Goal: Find specific page/section: Find specific page/section

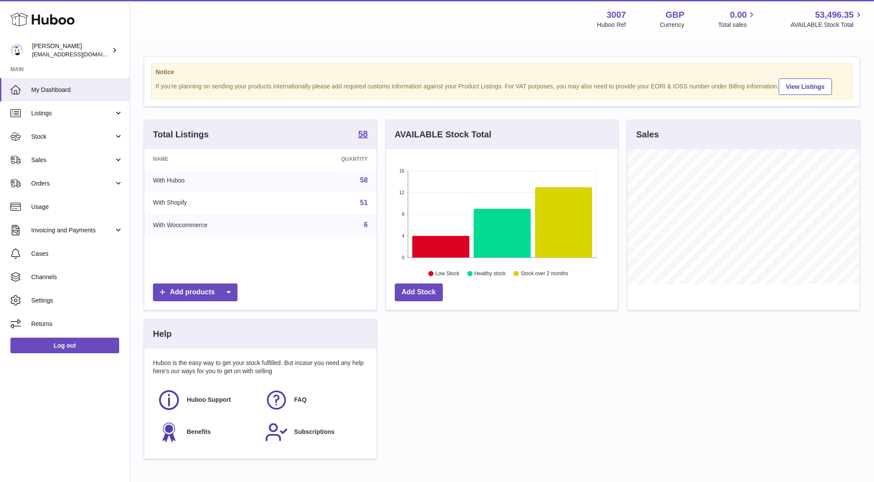
scroll to position [135, 232]
click at [60, 161] on span "Sales" at bounding box center [72, 160] width 83 height 8
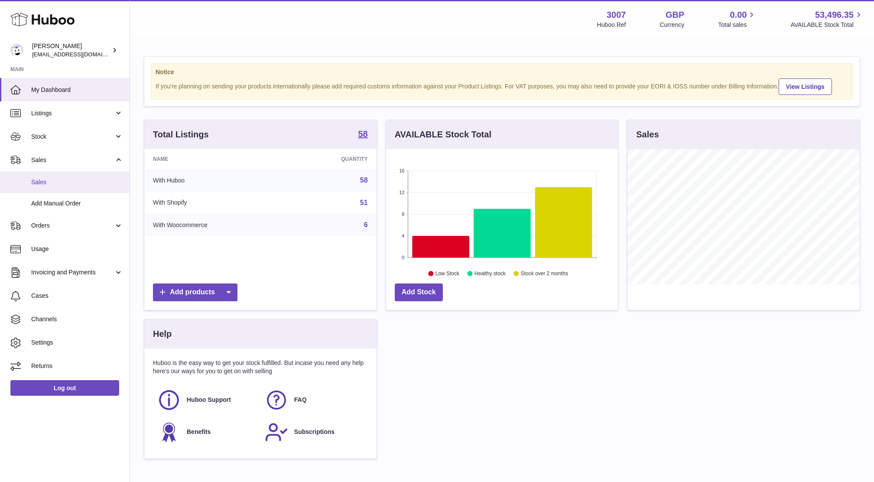
click at [70, 185] on span "Sales" at bounding box center [77, 182] width 92 height 8
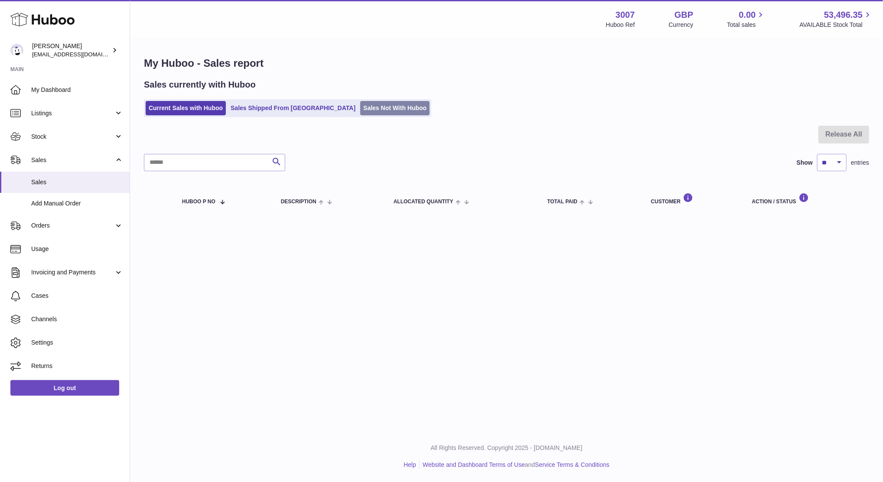
click at [360, 104] on link "Sales Not With Huboo" at bounding box center [394, 108] width 69 height 14
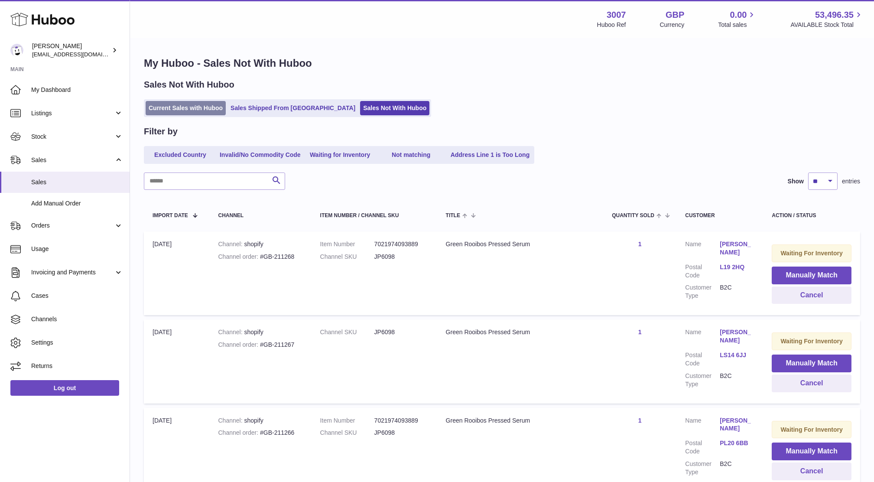
click at [199, 111] on link "Current Sales with Huboo" at bounding box center [186, 108] width 80 height 14
